Goal: Task Accomplishment & Management: Manage account settings

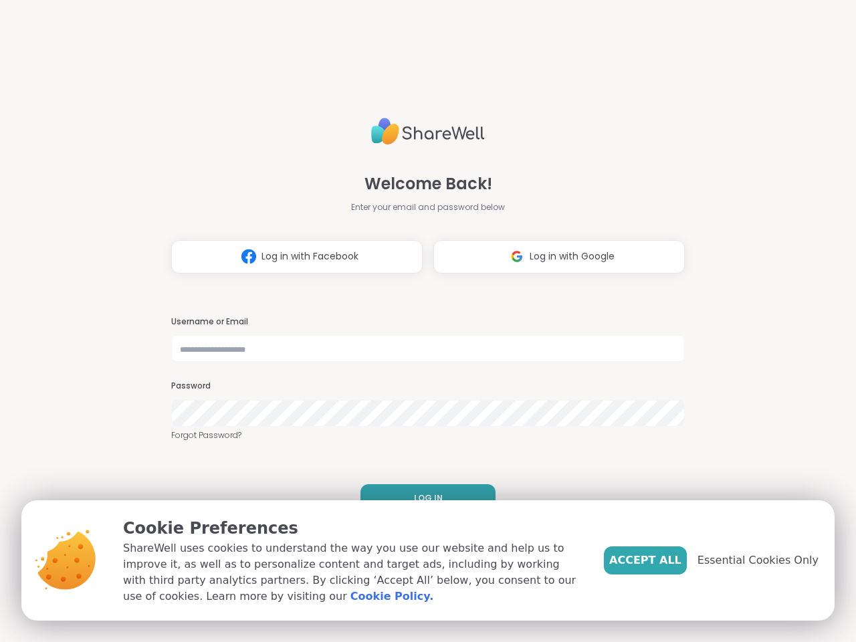
click at [422, 321] on h3 "Username or Email" at bounding box center [428, 321] width 514 height 11
click at [292, 257] on span "Log in with Facebook" at bounding box center [310, 257] width 97 height 14
click at [554, 257] on span "Log in with Google" at bounding box center [572, 257] width 85 height 14
click at [423, 498] on span "LOG IN" at bounding box center [428, 498] width 29 height 12
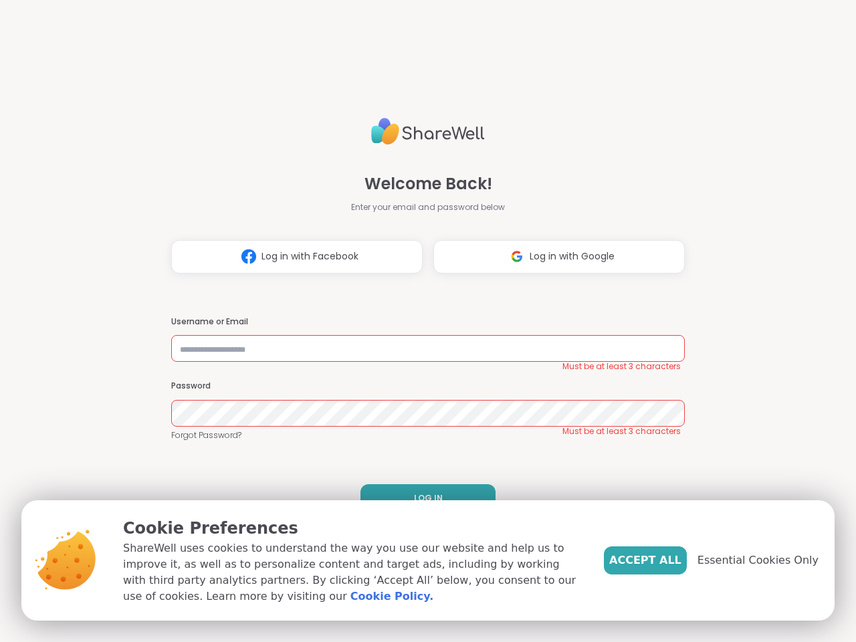
click at [668, 561] on span "Accept All" at bounding box center [646, 561] width 72 height 16
click at [766, 561] on div "Welcome Back! Enter your email and password below Log in with Facebook Log in w…" at bounding box center [428, 321] width 856 height 642
